Goal: Task Accomplishment & Management: Manage account settings

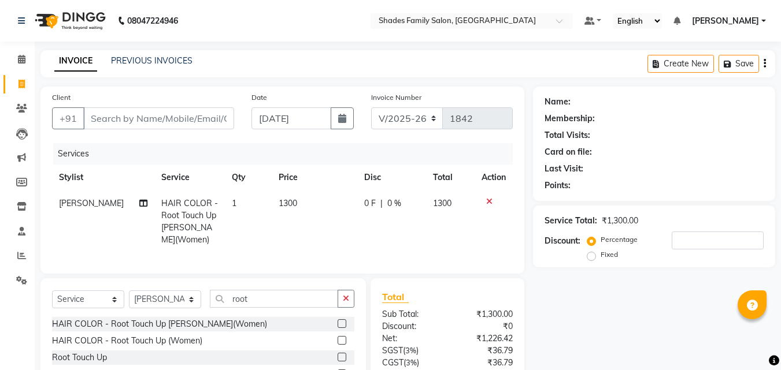
select select "7447"
select select "service"
select select "83622"
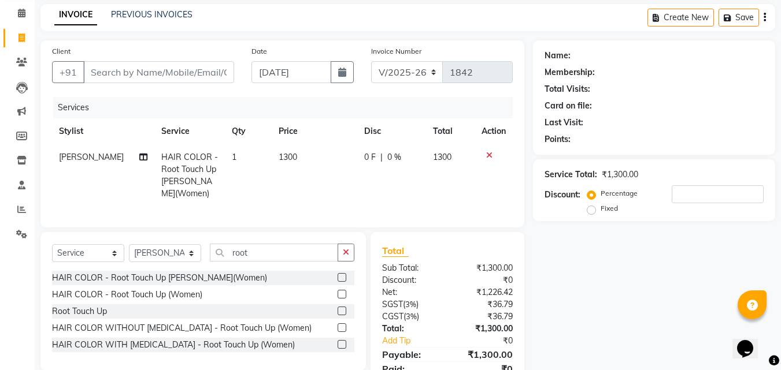
scroll to position [46, 0]
click at [177, 69] on input "Client" at bounding box center [158, 72] width 151 height 22
type input "1"
type input "0"
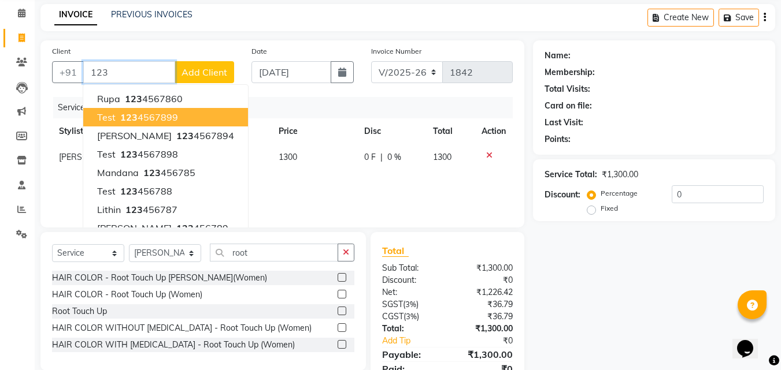
click at [155, 114] on ngb-highlight "123 4567899" at bounding box center [148, 118] width 60 height 12
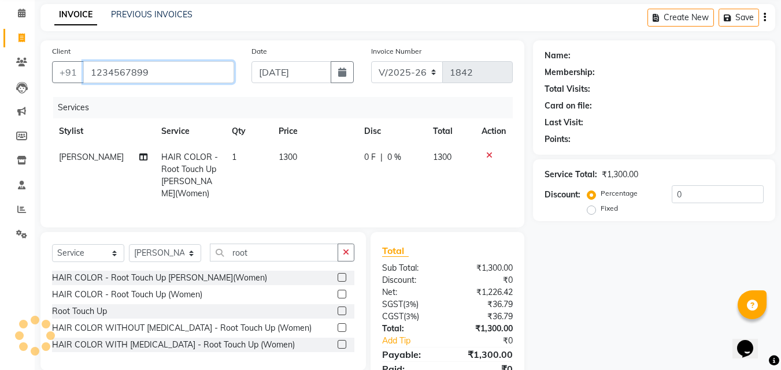
type input "1234567899"
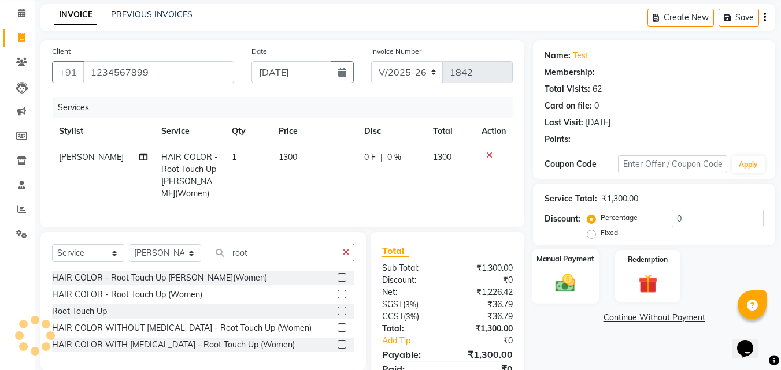
click at [575, 276] on img at bounding box center [565, 283] width 32 height 23
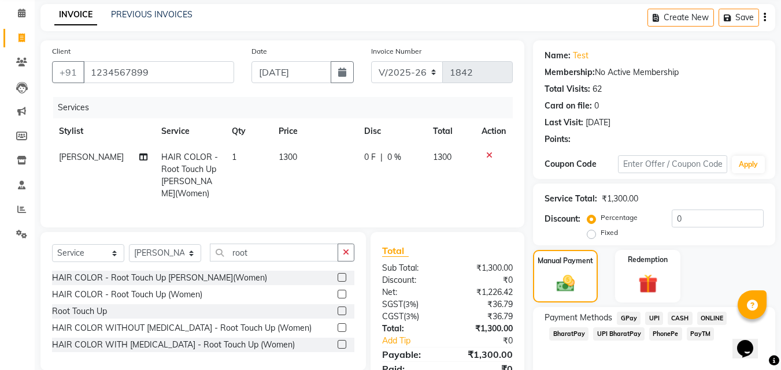
click at [678, 314] on span "CASH" at bounding box center [679, 318] width 25 height 13
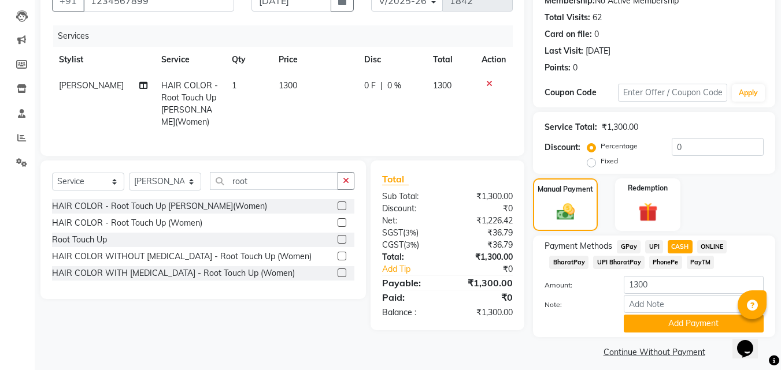
scroll to position [126, 0]
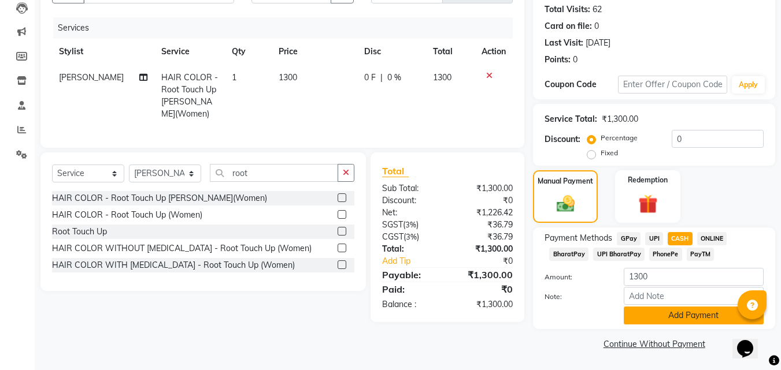
click at [640, 311] on button "Add Payment" at bounding box center [694, 316] width 140 height 18
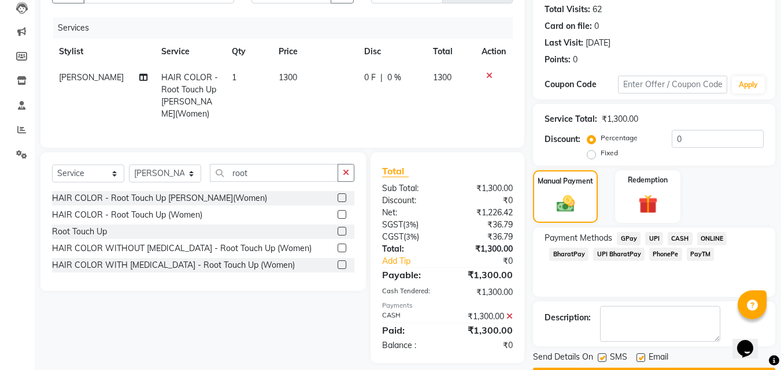
scroll to position [159, 0]
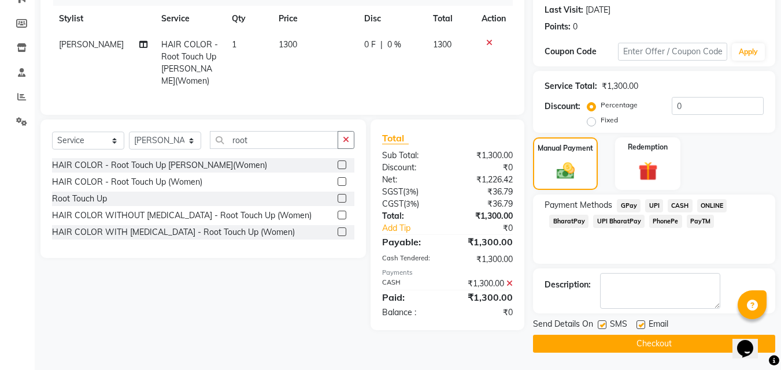
click at [619, 335] on button "Checkout" at bounding box center [654, 344] width 242 height 18
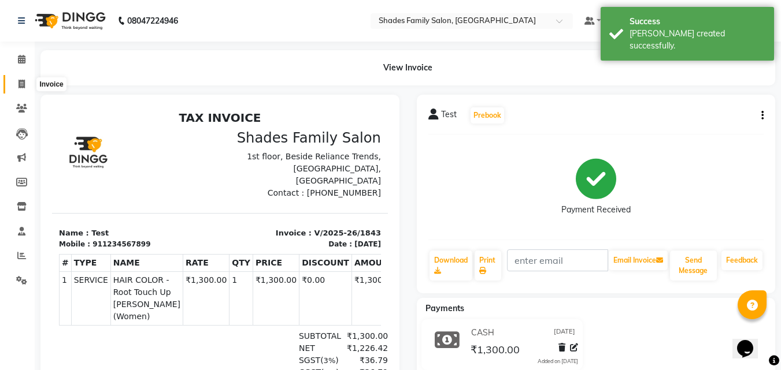
click at [26, 80] on span at bounding box center [22, 84] width 20 height 13
select select "service"
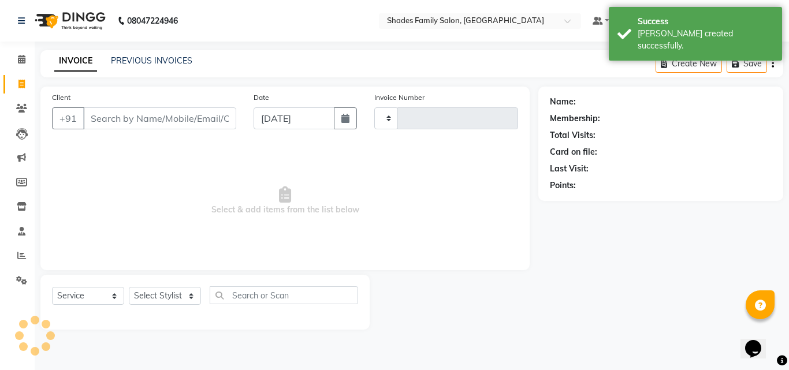
type input "1844"
select select "7447"
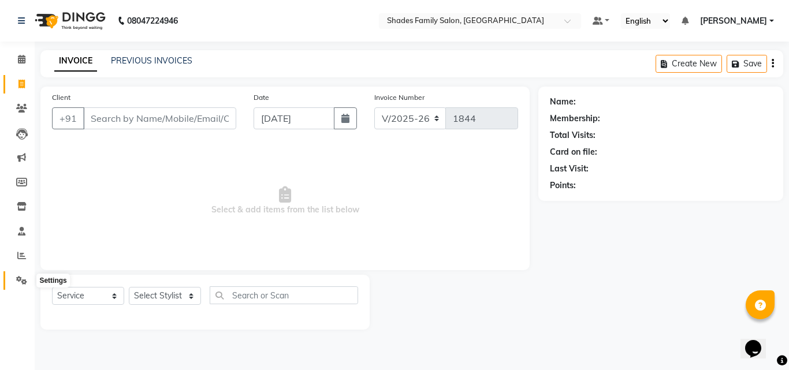
click at [20, 279] on icon at bounding box center [21, 280] width 11 height 9
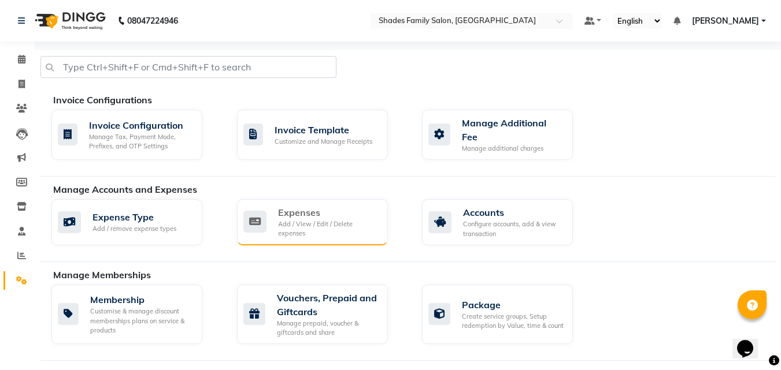
click at [285, 213] on div "Expenses" at bounding box center [328, 213] width 101 height 14
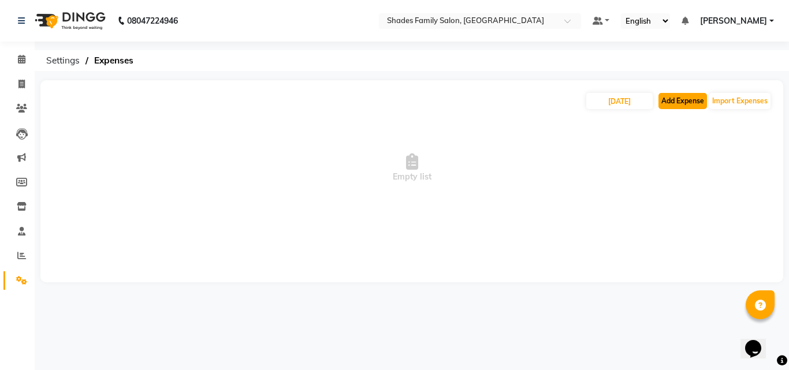
click at [679, 102] on button "Add Expense" at bounding box center [683, 101] width 49 height 16
select select "1"
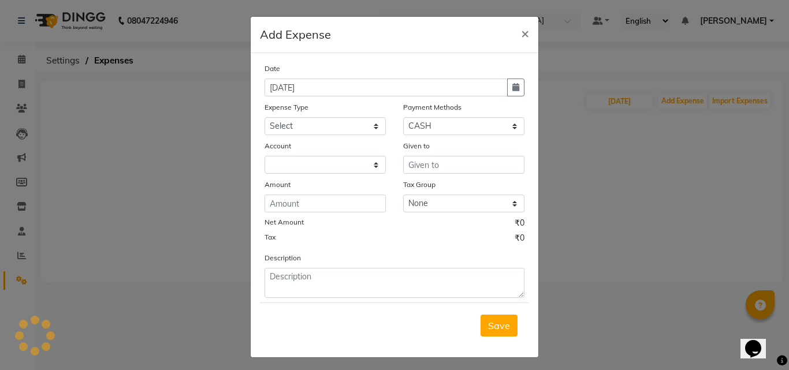
select select "6550"
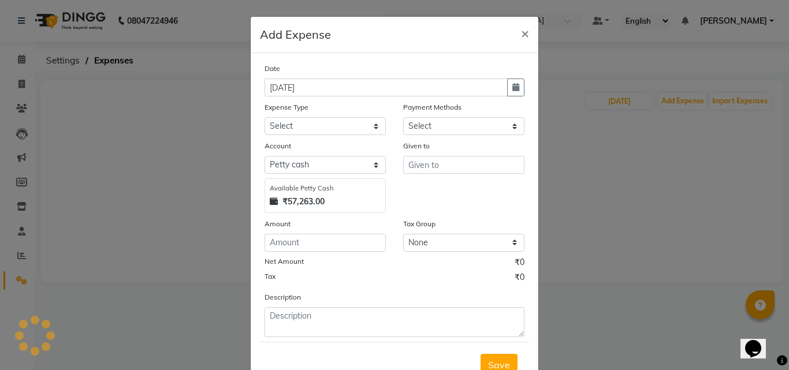
click at [559, 154] on ngb-modal-window "Add Expense × Date [DATE] Expense Type Select Advance Salary Auto Bank charges …" at bounding box center [394, 185] width 789 height 370
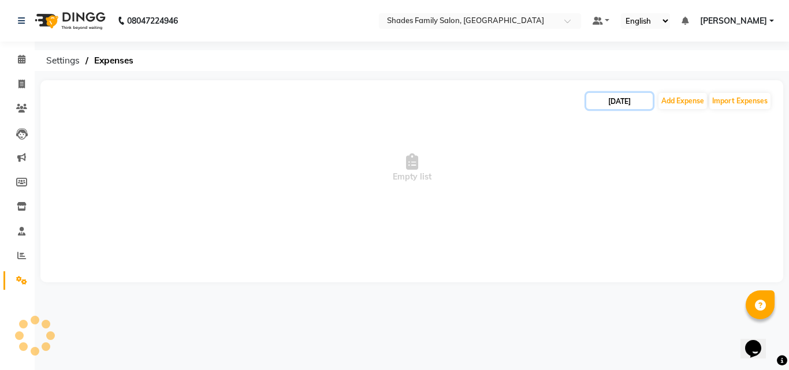
click at [604, 102] on input "[DATE]" at bounding box center [620, 101] width 66 height 16
select select "9"
select select "2025"
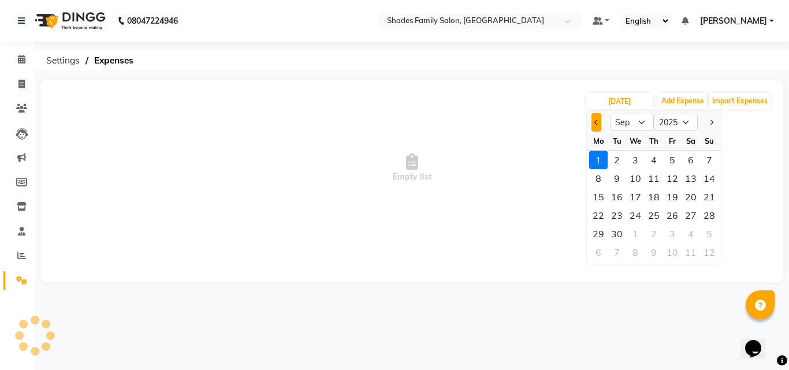
click at [597, 124] on button "Previous month" at bounding box center [597, 122] width 10 height 18
select select "8"
click at [707, 232] on div "31" at bounding box center [709, 234] width 18 height 18
type input "[DATE]"
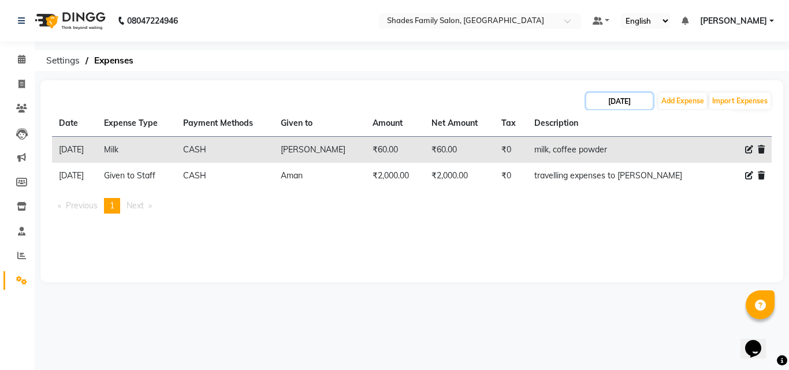
click at [638, 98] on input "[DATE]" at bounding box center [620, 101] width 66 height 16
select select "8"
select select "2025"
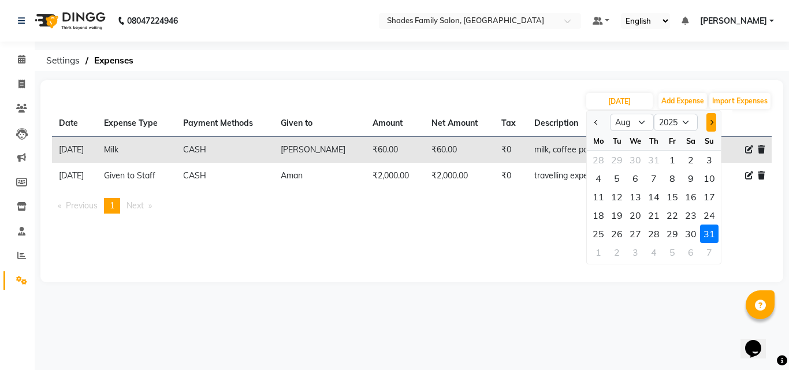
click at [707, 121] on button "Next month" at bounding box center [712, 122] width 10 height 18
select select "9"
click at [599, 158] on div "1" at bounding box center [598, 160] width 18 height 18
type input "[DATE]"
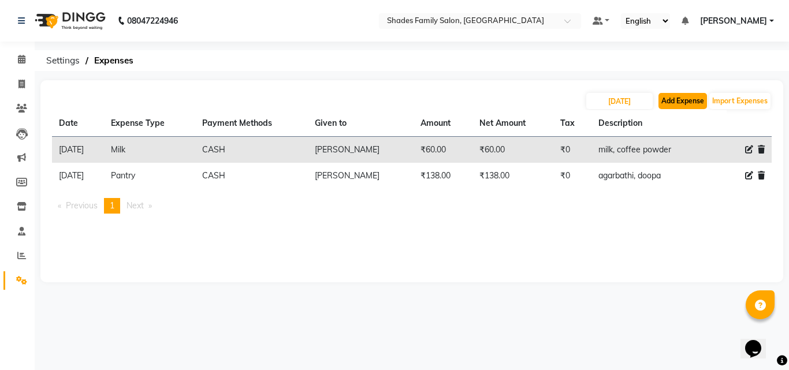
click at [674, 102] on button "Add Expense" at bounding box center [683, 101] width 49 height 16
select select "1"
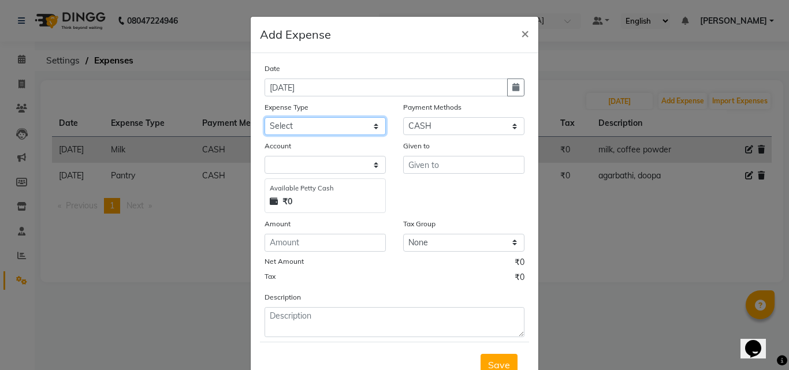
click at [350, 130] on select "Select Advance Salary Auto Bank charges Cash transfer to bank Client Client Sna…" at bounding box center [325, 126] width 121 height 18
select select "19197"
click at [265, 117] on select "Select Advance Salary Auto Bank charges Cash transfer to bank Client Client Sna…" at bounding box center [325, 126] width 121 height 18
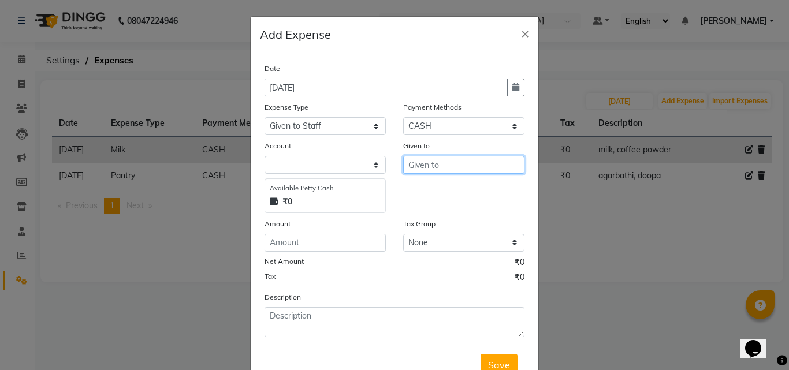
click at [420, 169] on input "text" at bounding box center [463, 165] width 121 height 18
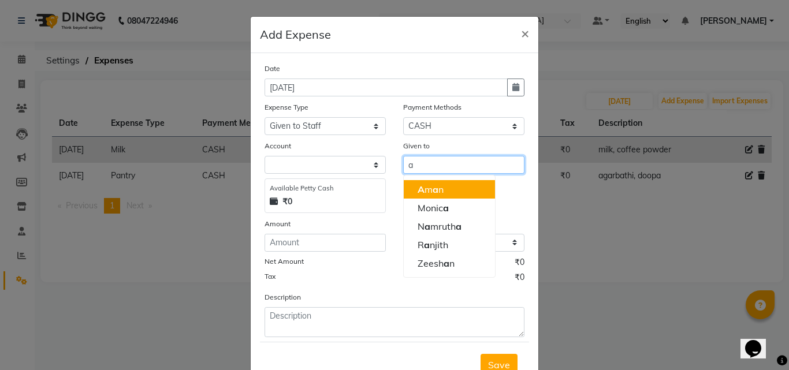
click at [421, 194] on ngb-highlight "A m a n" at bounding box center [431, 190] width 26 height 12
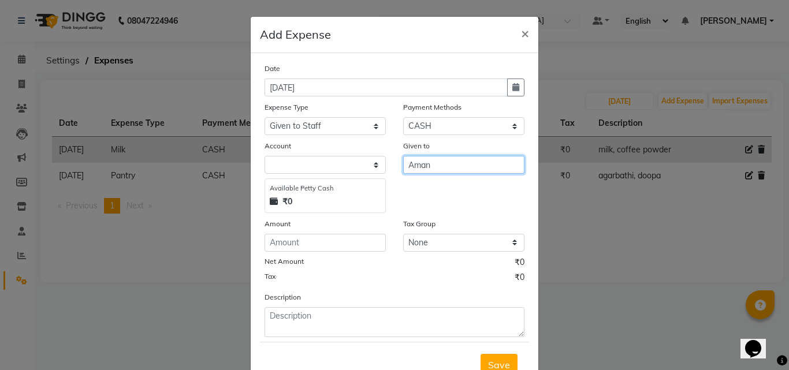
type input "Aman"
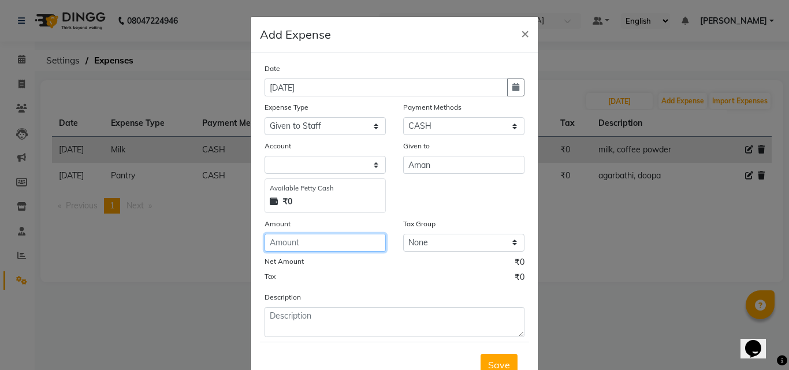
click at [313, 245] on input "number" at bounding box center [325, 243] width 121 height 18
type input "340"
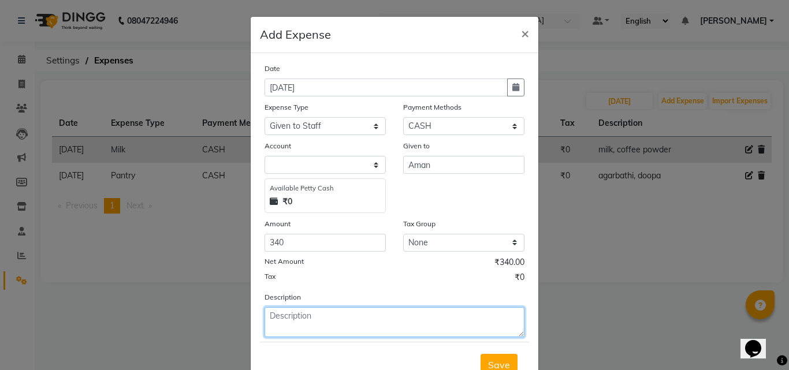
click at [302, 320] on textarea at bounding box center [395, 322] width 260 height 30
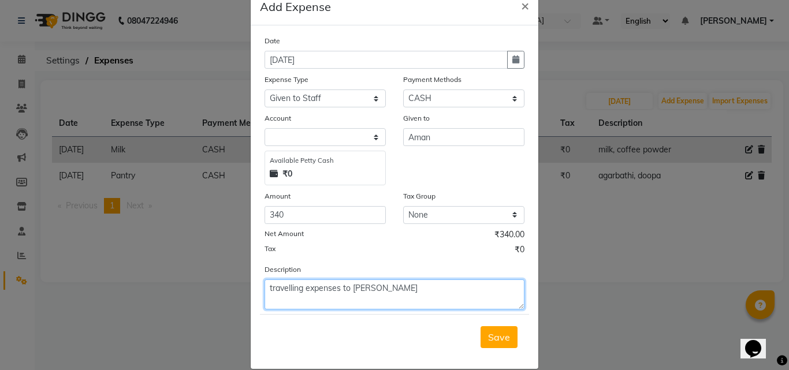
scroll to position [43, 0]
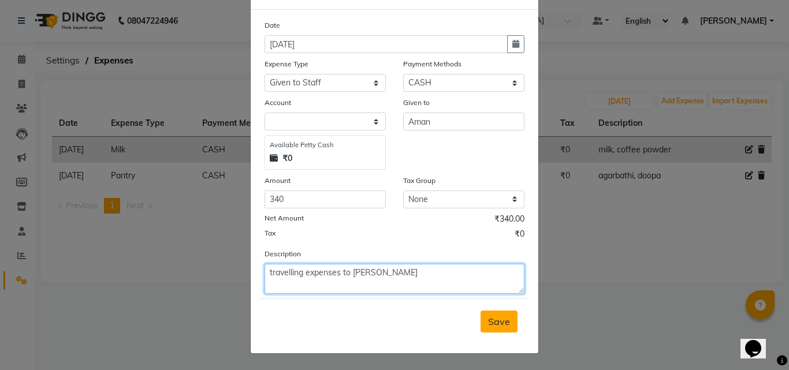
type textarea "travelling expenses to [PERSON_NAME]"
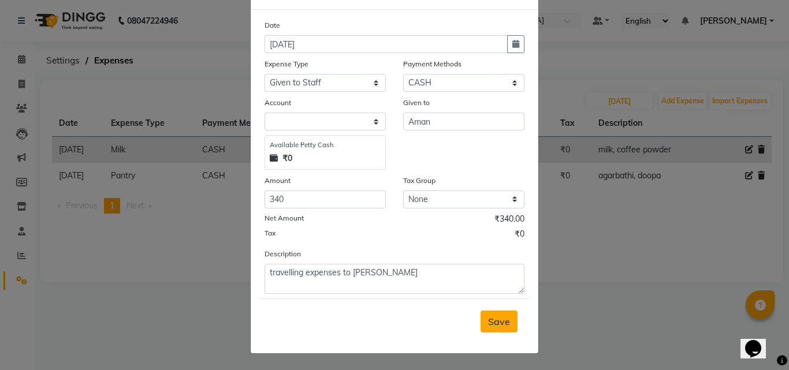
click at [510, 322] on button "Save" at bounding box center [499, 322] width 37 height 22
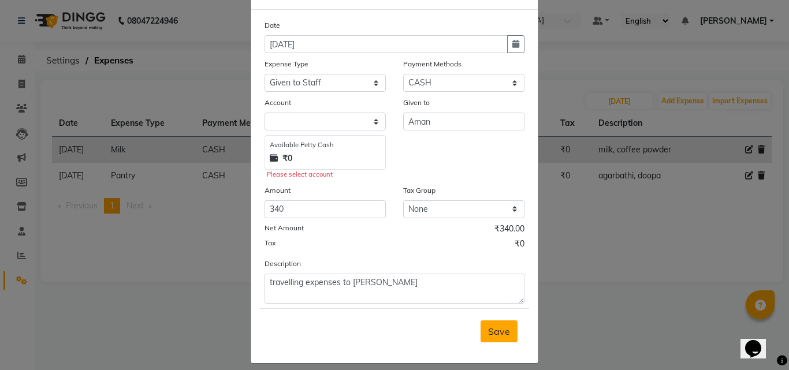
click at [505, 327] on button "Save" at bounding box center [499, 332] width 37 height 22
click at [343, 124] on select at bounding box center [325, 122] width 121 height 18
click at [374, 120] on select at bounding box center [325, 122] width 121 height 18
click at [376, 118] on select at bounding box center [325, 122] width 121 height 18
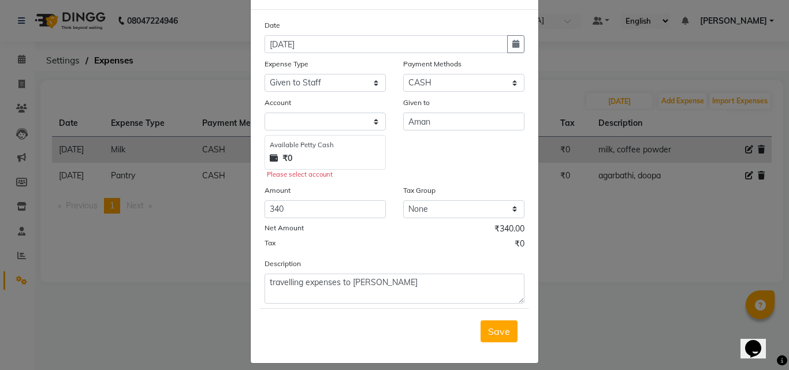
click at [325, 155] on div "₹0" at bounding box center [325, 159] width 111 height 12
click at [317, 165] on div "Available [PERSON_NAME] Cash ₹0" at bounding box center [325, 152] width 121 height 35
click at [283, 156] on strong "₹0" at bounding box center [288, 159] width 10 height 12
click at [295, 155] on div "₹0" at bounding box center [325, 159] width 111 height 12
click at [283, 156] on strong "₹0" at bounding box center [288, 159] width 10 height 12
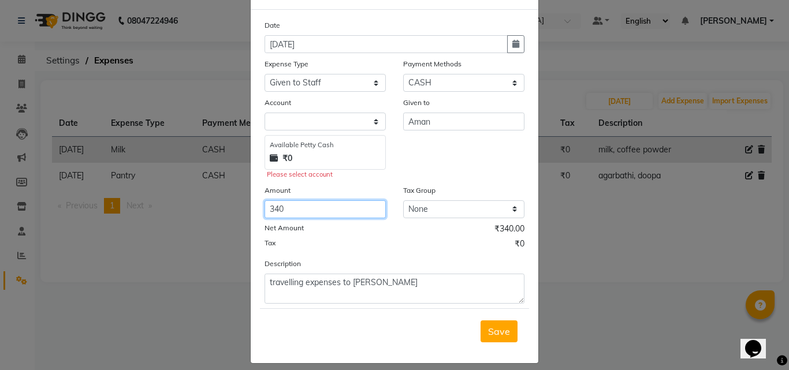
click at [321, 213] on input "340" at bounding box center [325, 210] width 121 height 18
click at [495, 331] on span "Save" at bounding box center [499, 332] width 22 height 12
click at [3, 57] on ngb-modal-window "Add Expense × Date [DATE] Expense Type Select Advance Salary Auto Bank charges …" at bounding box center [394, 185] width 789 height 370
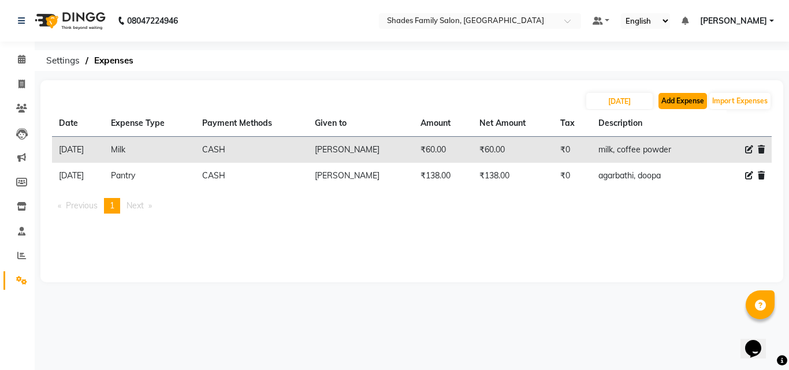
click at [662, 99] on button "Add Expense" at bounding box center [683, 101] width 49 height 16
select select "1"
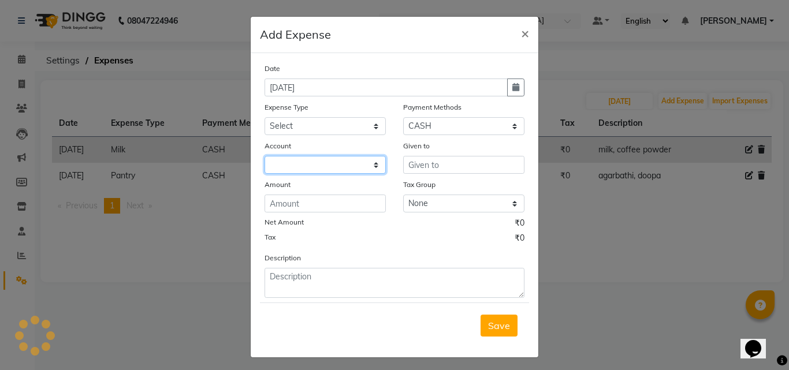
click at [368, 166] on select at bounding box center [325, 165] width 121 height 18
select select "6550"
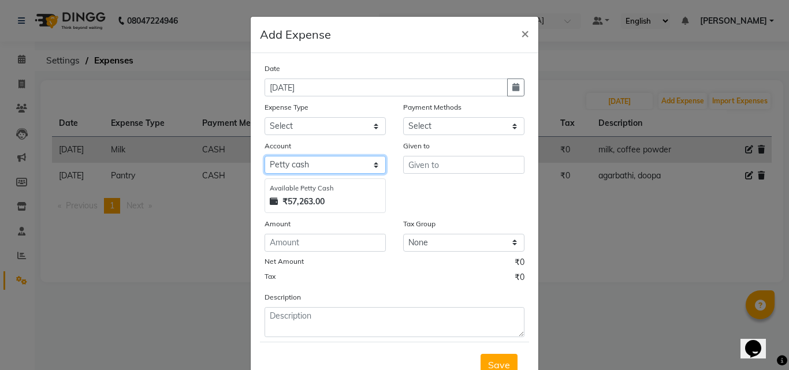
click at [265, 156] on select "Select [PERSON_NAME] cash Default account" at bounding box center [325, 165] width 121 height 18
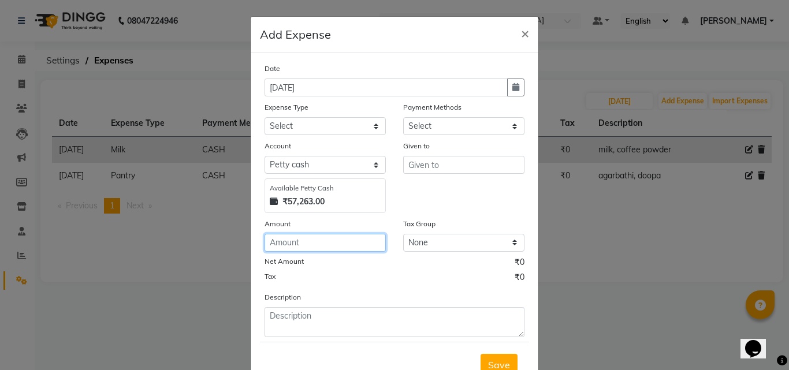
click at [310, 239] on input "number" at bounding box center [325, 243] width 121 height 18
type input "340"
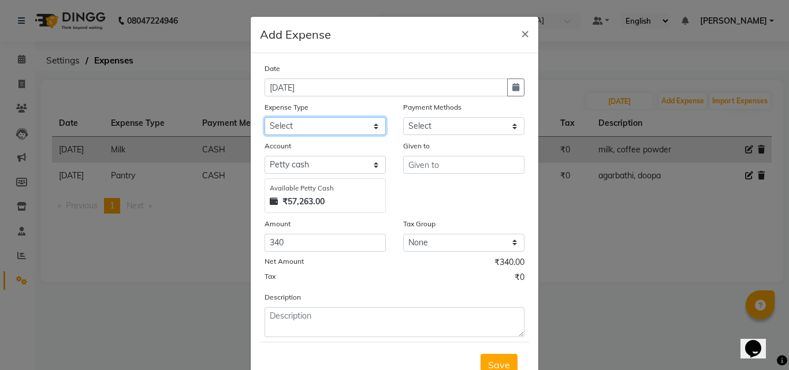
click at [314, 125] on select "Select Advance Salary Auto Bank charges Cash transfer to bank Client Client Sna…" at bounding box center [325, 126] width 121 height 18
select select "19197"
click at [265, 117] on select "Select Advance Salary Auto Bank charges Cash transfer to bank Client Client Sna…" at bounding box center [325, 126] width 121 height 18
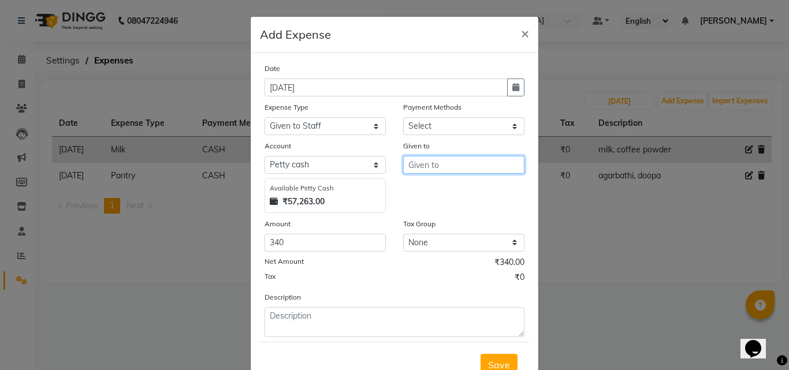
click at [443, 166] on input "text" at bounding box center [463, 165] width 121 height 18
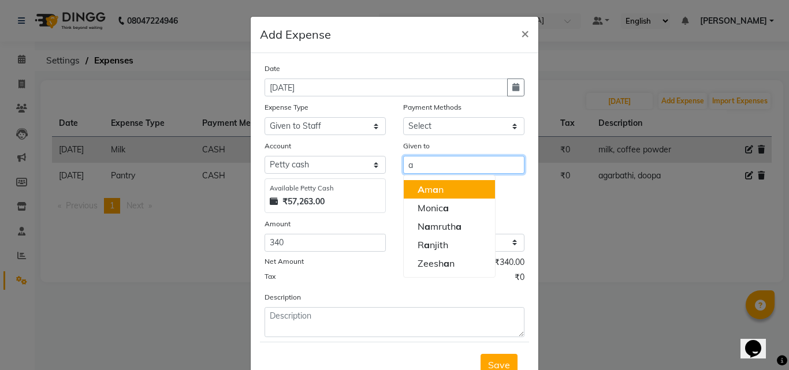
click at [420, 190] on span "A" at bounding box center [421, 190] width 7 height 12
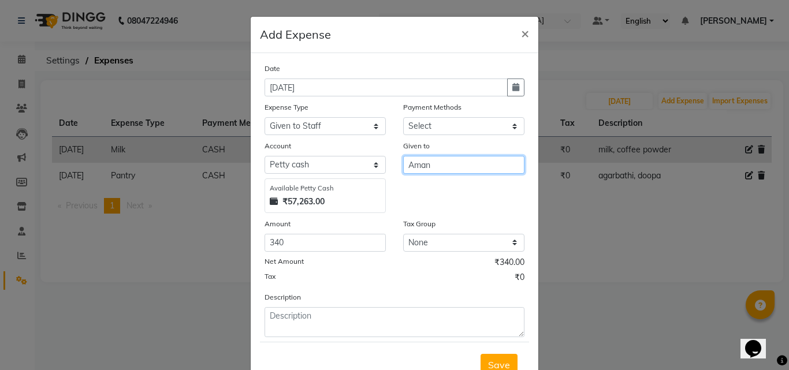
type input "Aman"
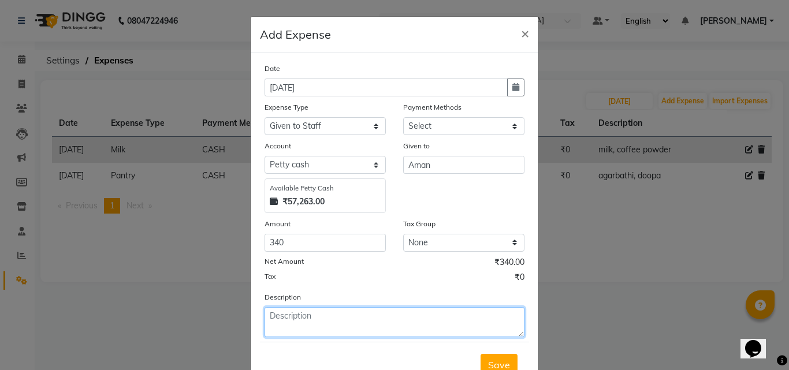
click at [280, 321] on textarea at bounding box center [395, 322] width 260 height 30
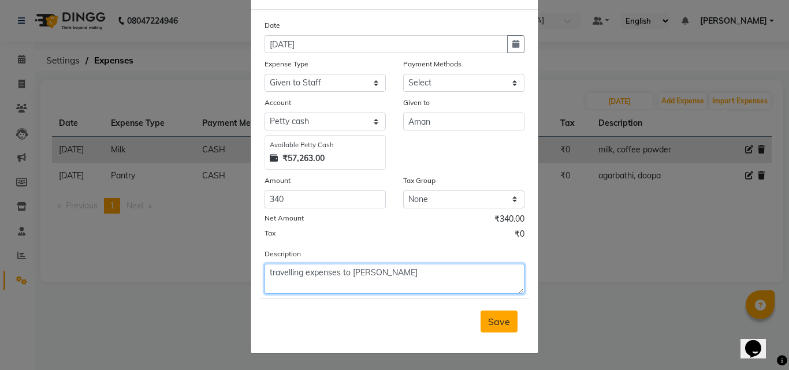
type textarea "travelling expenses to [PERSON_NAME]"
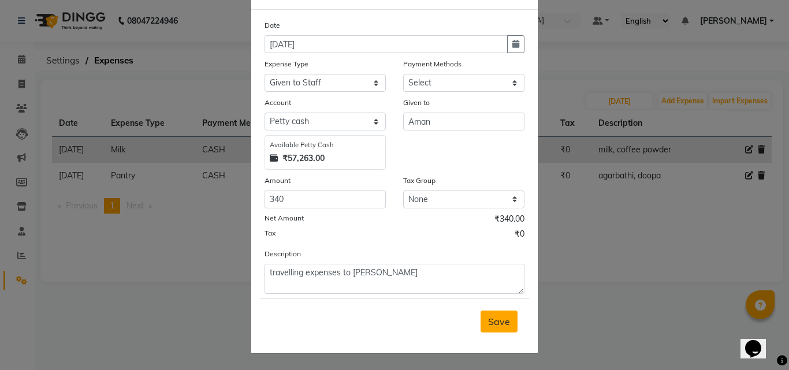
click at [490, 314] on button "Save" at bounding box center [499, 322] width 37 height 22
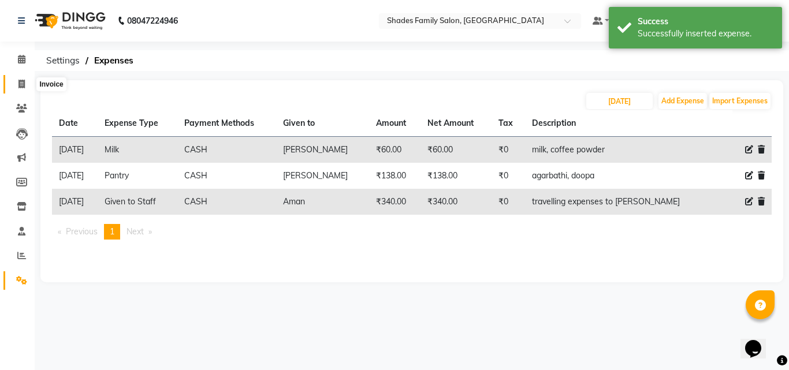
click at [18, 82] on icon at bounding box center [21, 84] width 6 height 9
select select "service"
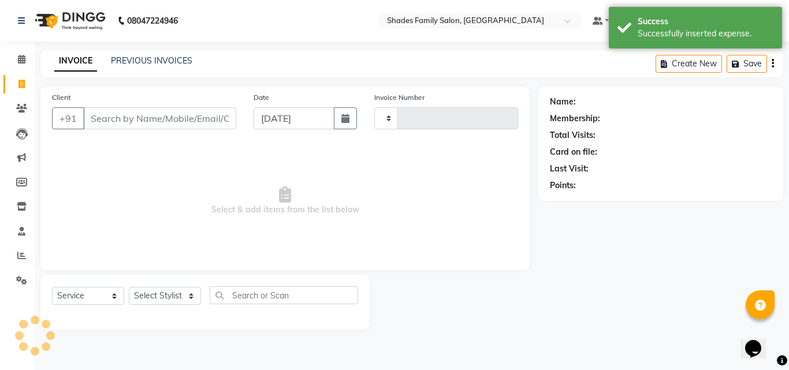
type input "1844"
select select "7447"
